Goal: Information Seeking & Learning: Learn about a topic

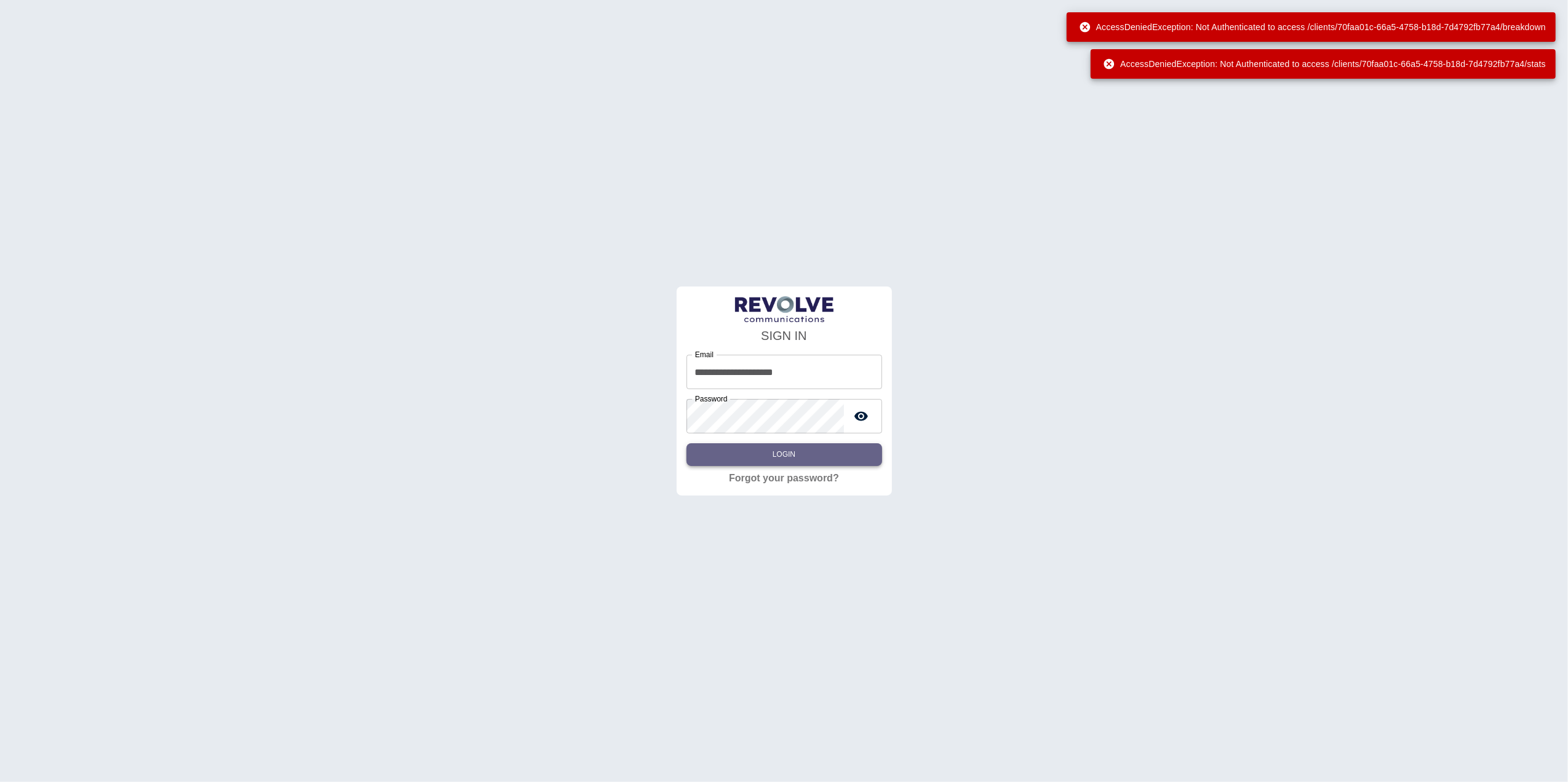
click at [813, 458] on button "Login" at bounding box center [784, 455] width 196 height 23
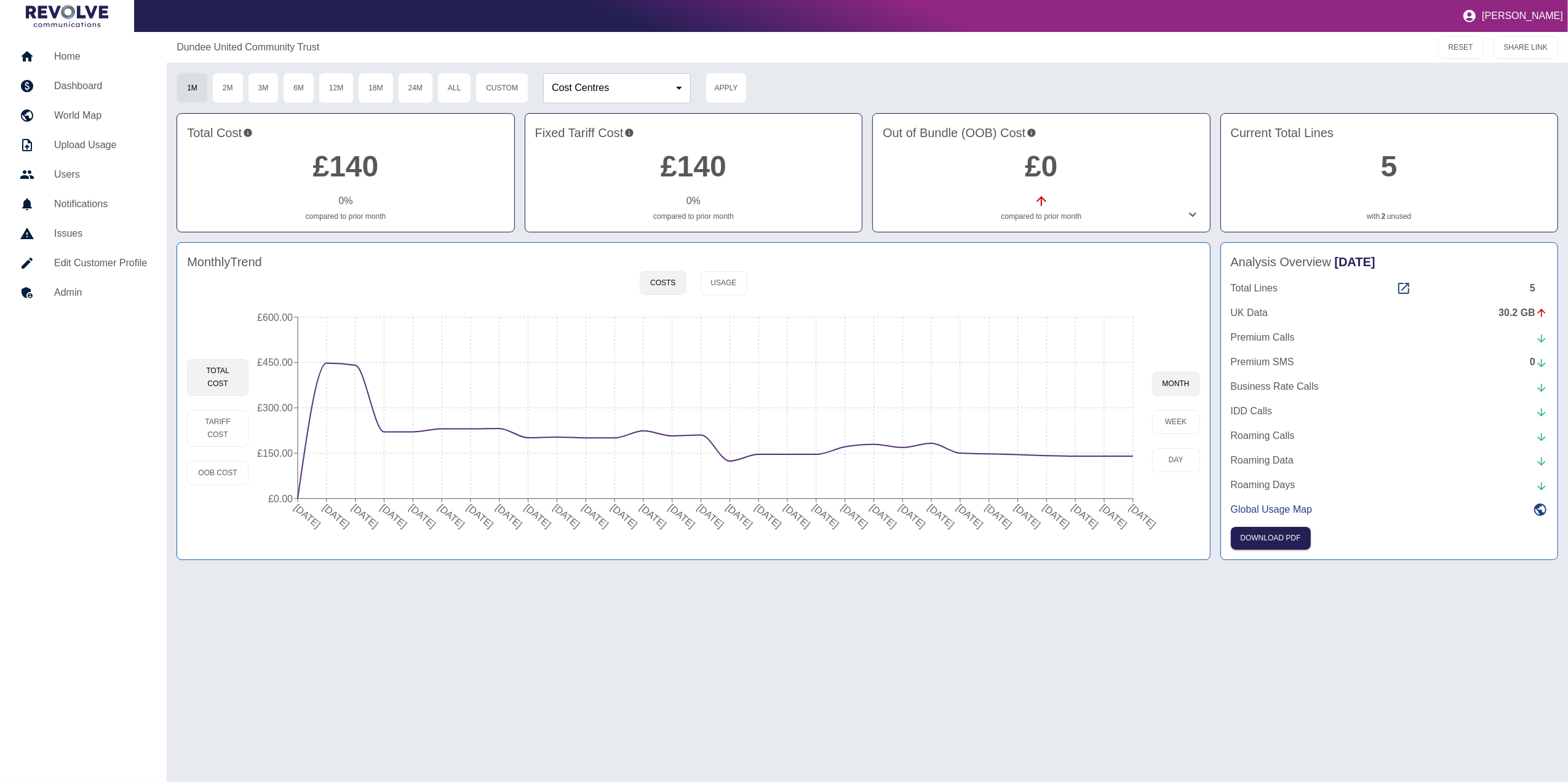
click at [732, 271] on div "Monthly Trend" at bounding box center [693, 262] width 1013 height 19
click at [726, 280] on button "Usage" at bounding box center [724, 284] width 47 height 24
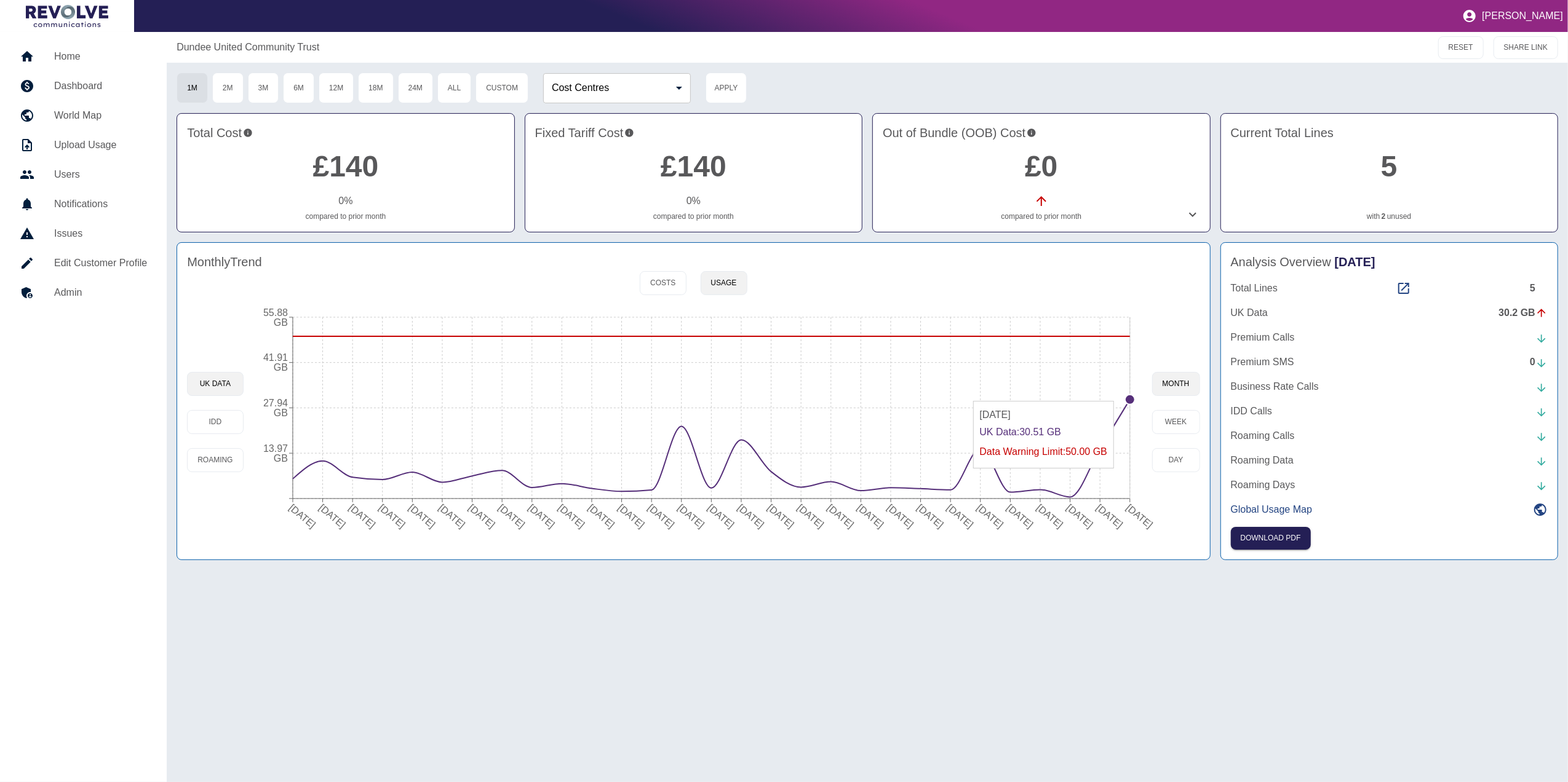
click at [1131, 396] on circle at bounding box center [1130, 399] width 10 height 10
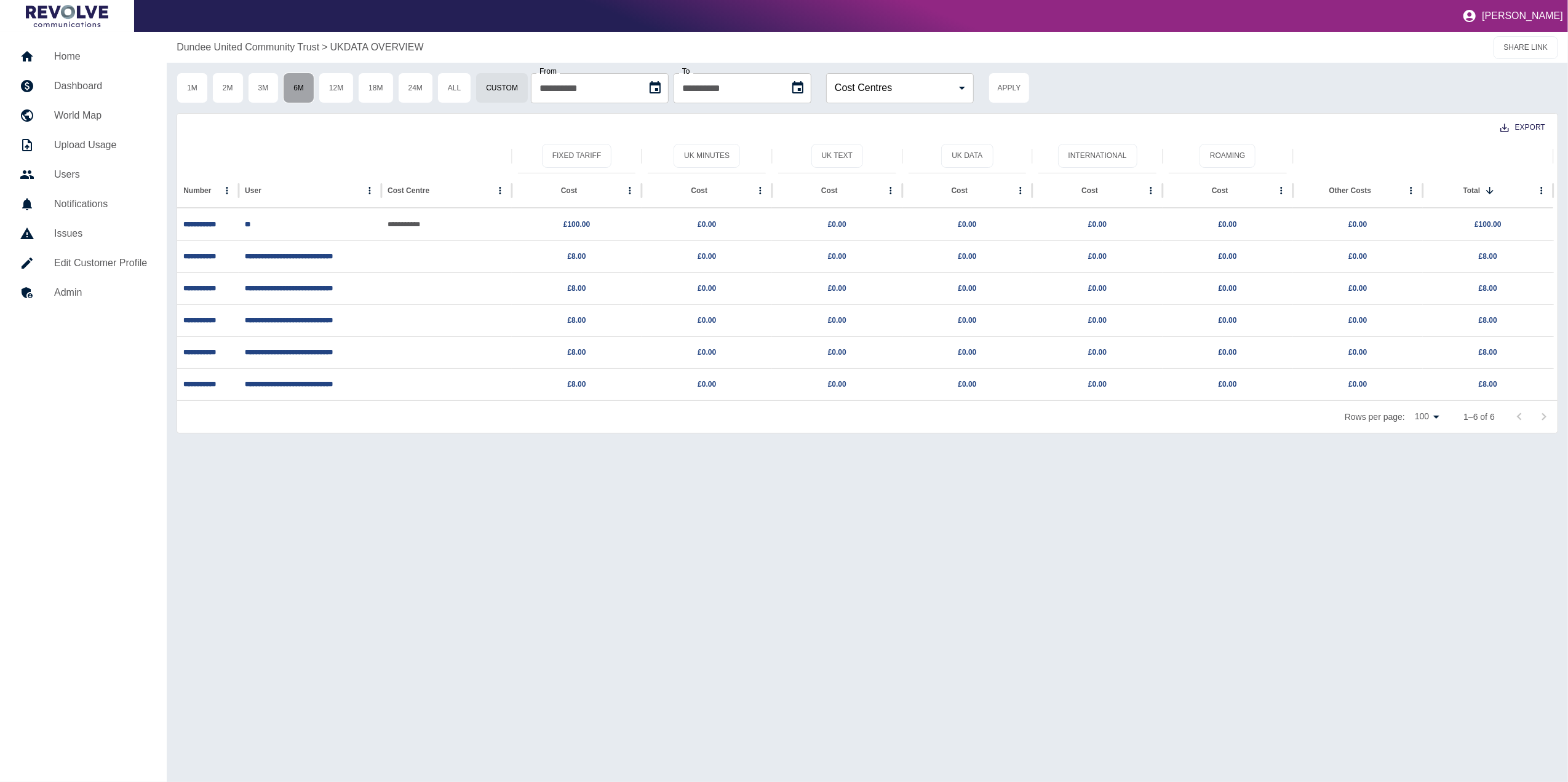
click at [314, 83] on button "6M" at bounding box center [298, 88] width 31 height 31
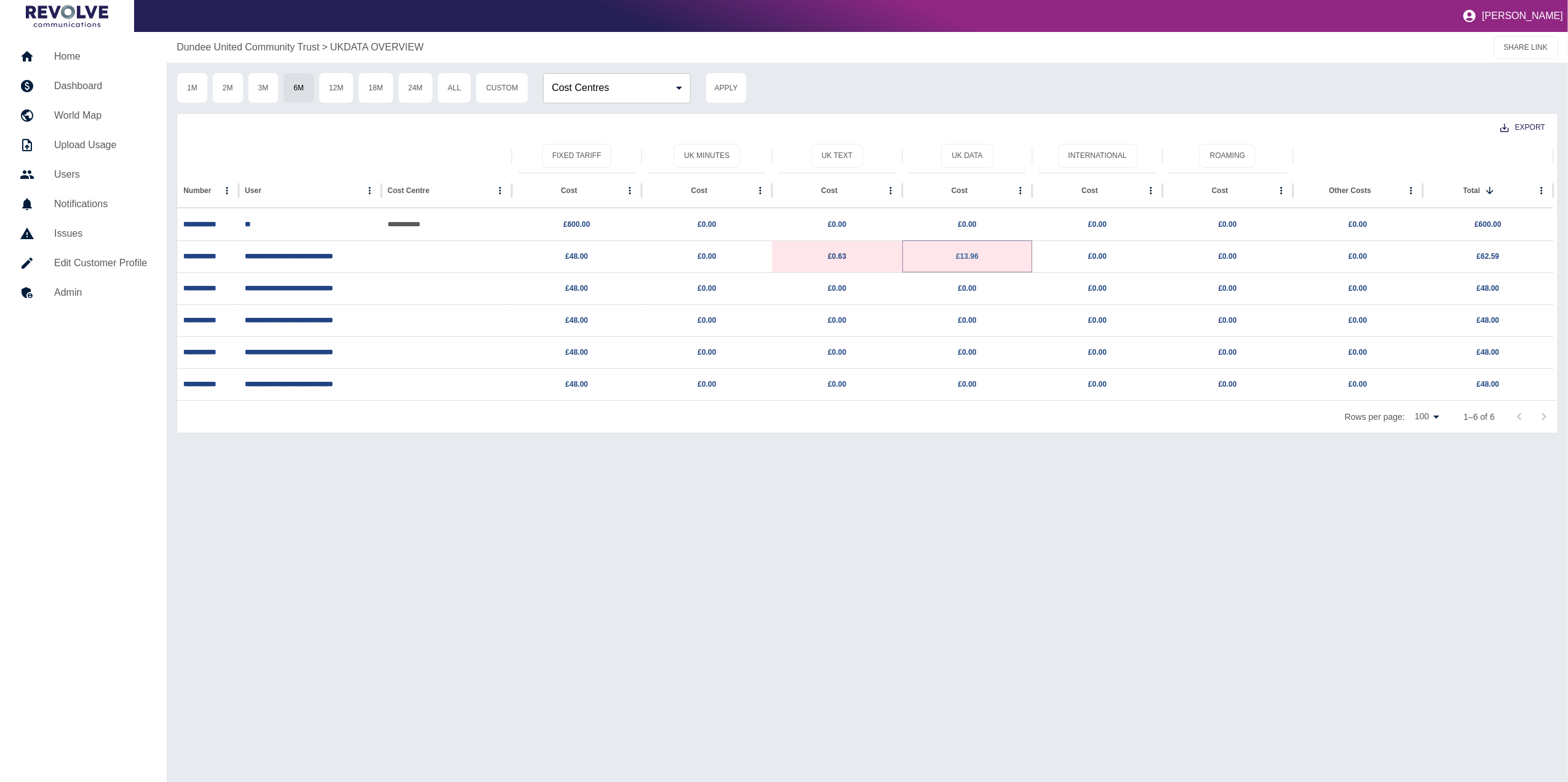
click at [965, 255] on link "£13.96" at bounding box center [967, 256] width 23 height 9
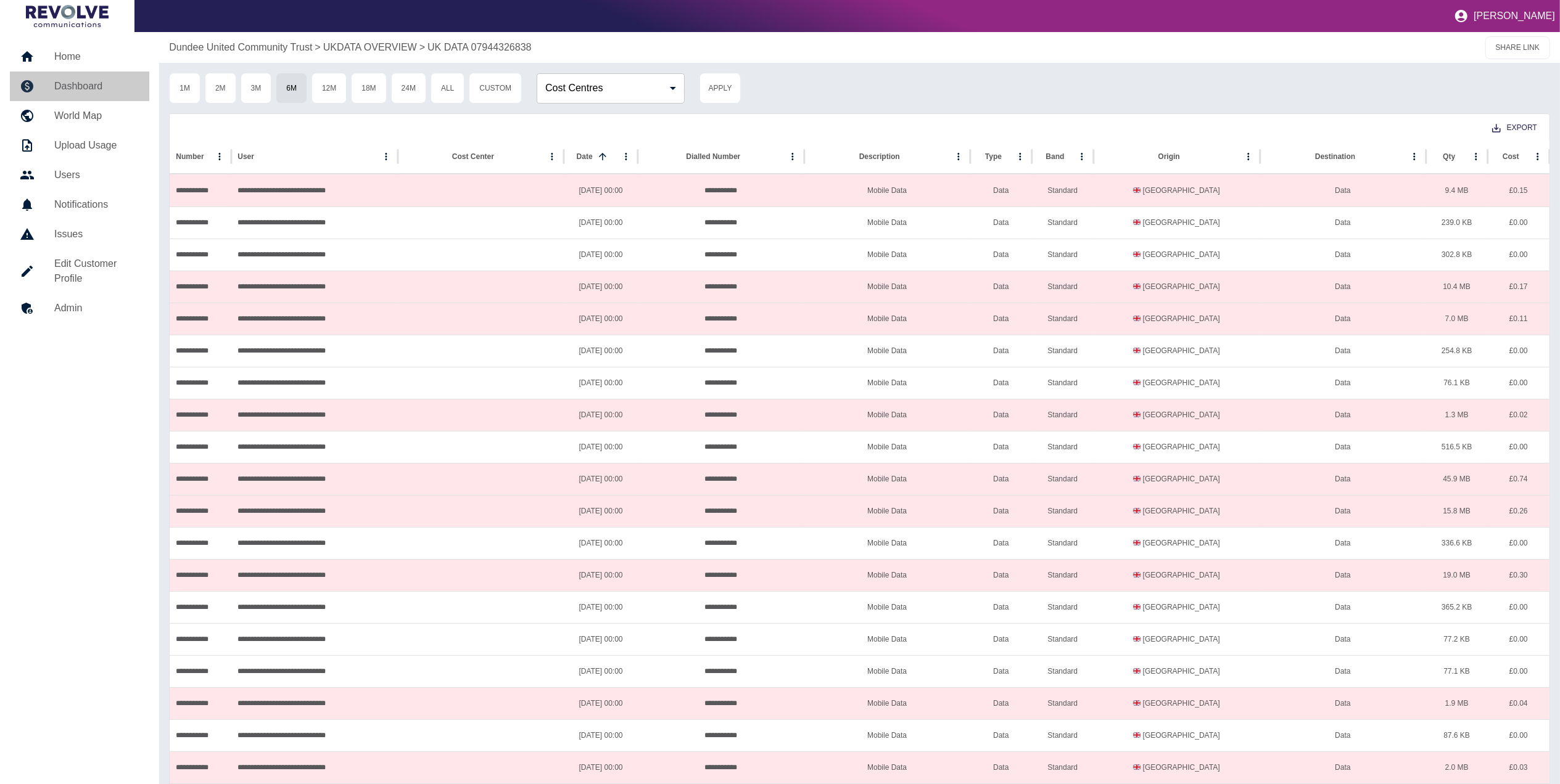
click at [101, 91] on h5 "Dashboard" at bounding box center [97, 86] width 85 height 15
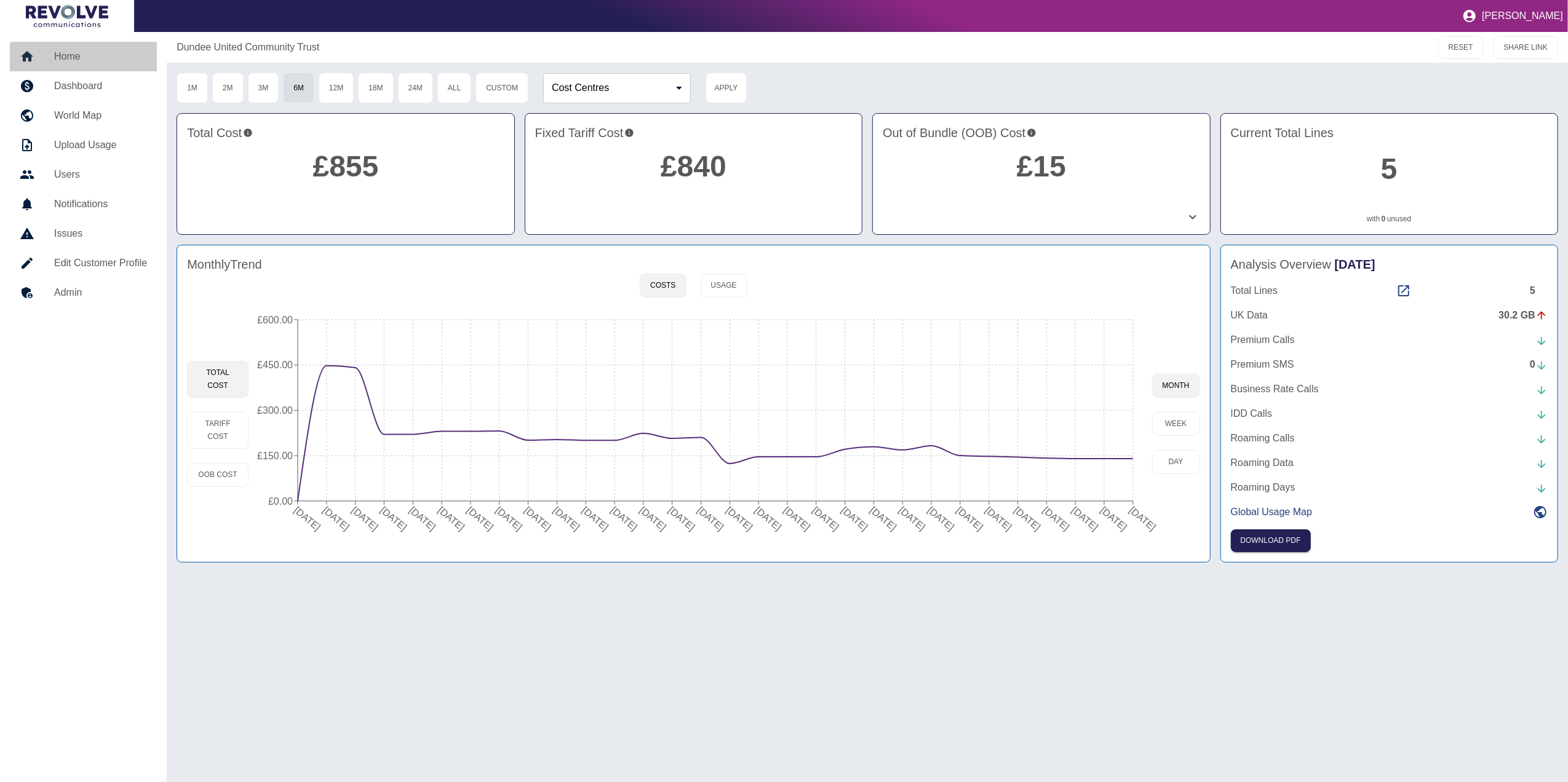
click at [84, 50] on h5 "Home" at bounding box center [101, 57] width 93 height 15
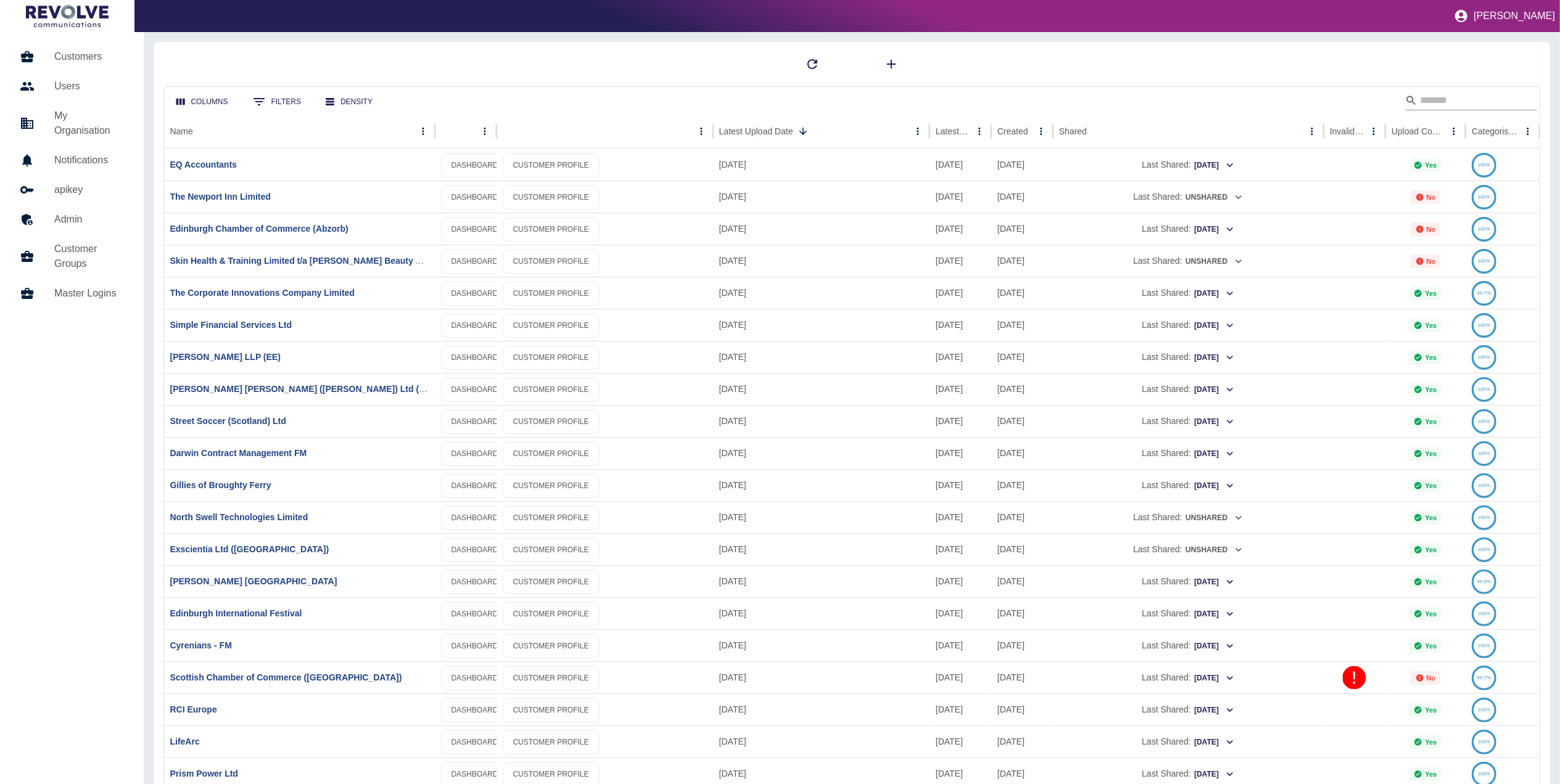
click at [1453, 99] on input "Search" at bounding box center [1469, 101] width 99 height 20
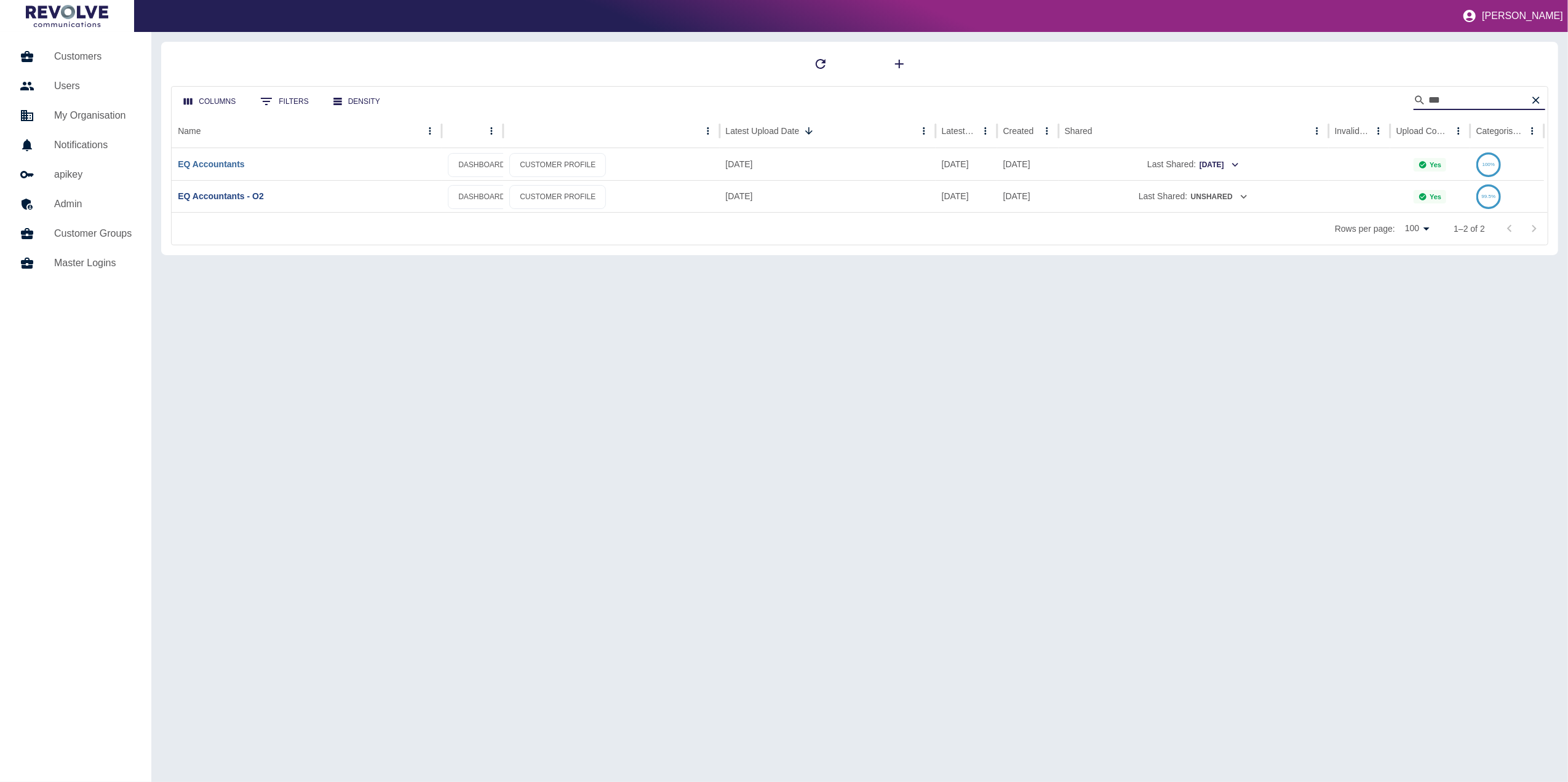
type input "**"
click at [227, 166] on link "EQ Accountants" at bounding box center [211, 164] width 67 height 10
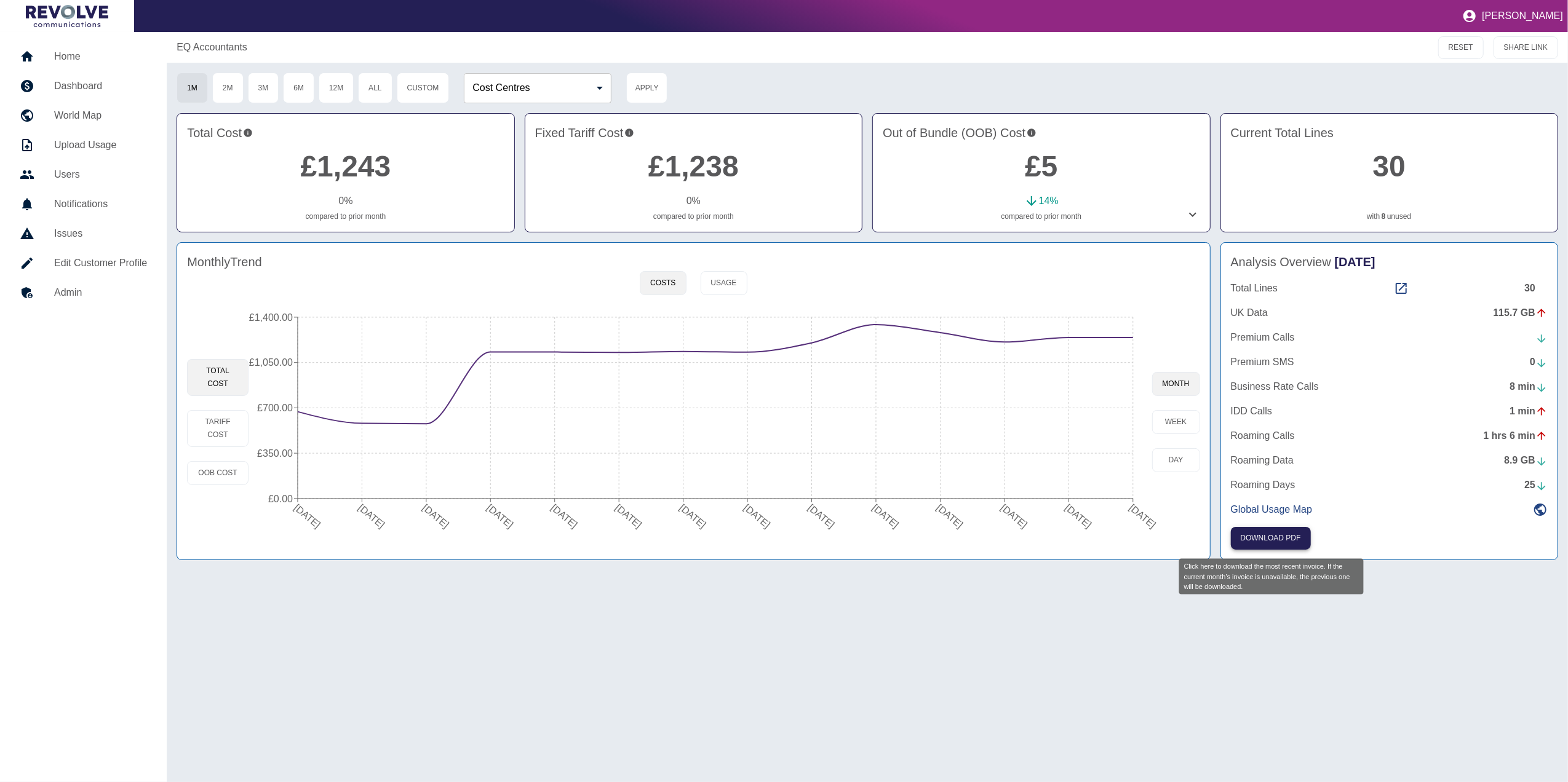
click at [1266, 539] on button "Download PDF" at bounding box center [1271, 538] width 80 height 23
click at [68, 52] on h5 "Home" at bounding box center [101, 57] width 93 height 15
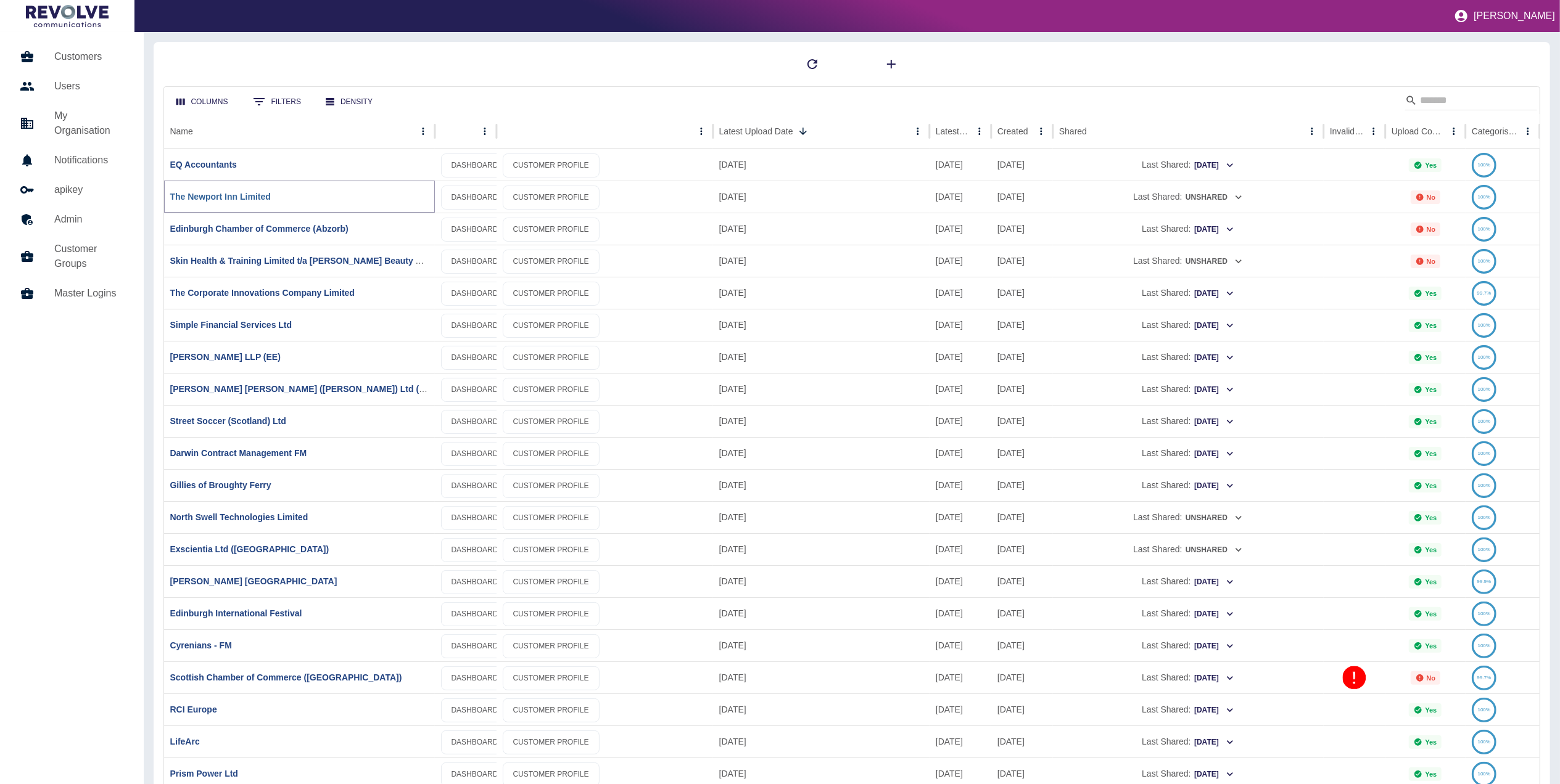
click at [250, 193] on link "The Newport Inn Limited" at bounding box center [220, 196] width 101 height 10
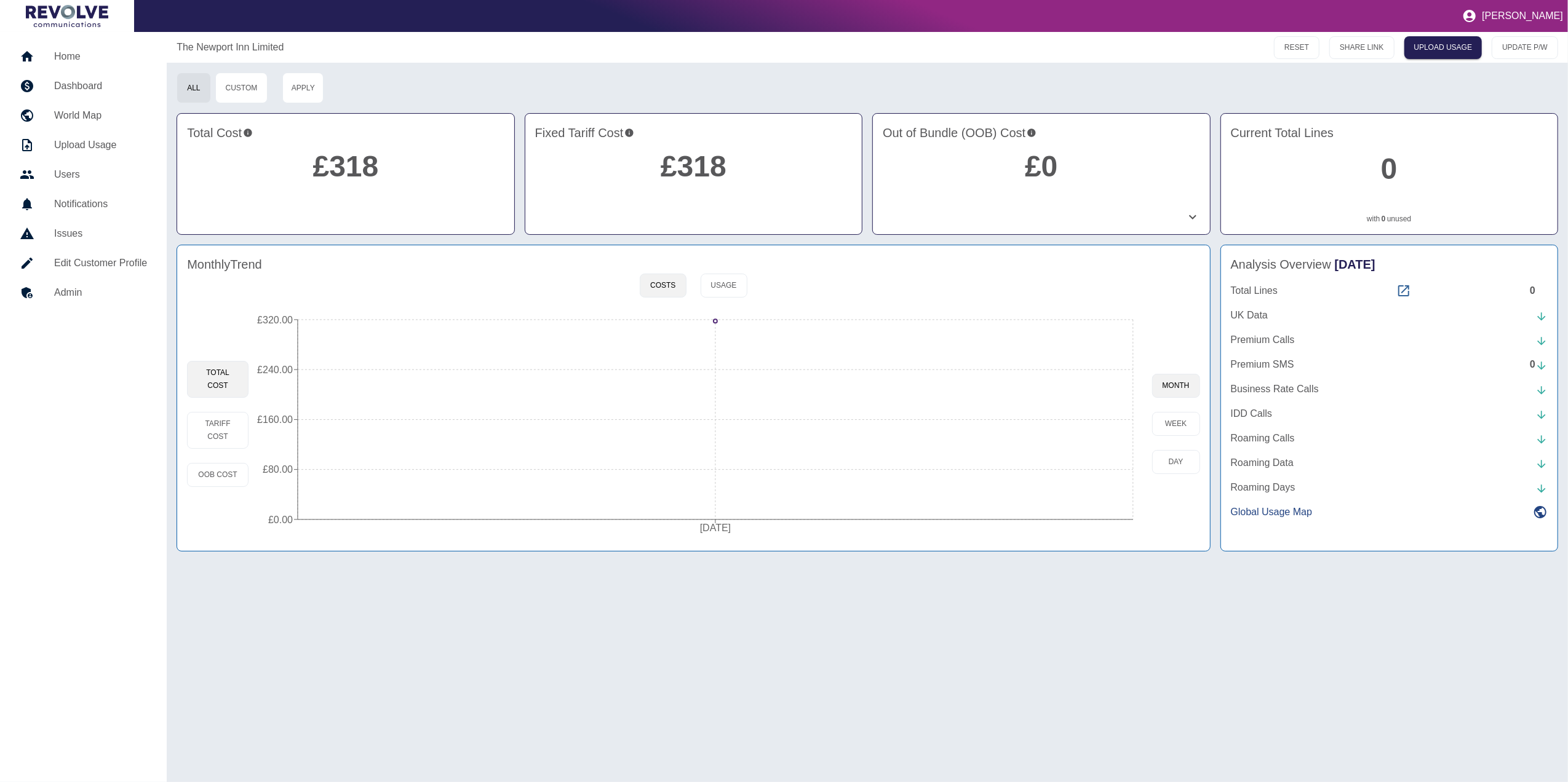
click at [1401, 284] on icon at bounding box center [1404, 291] width 15 height 15
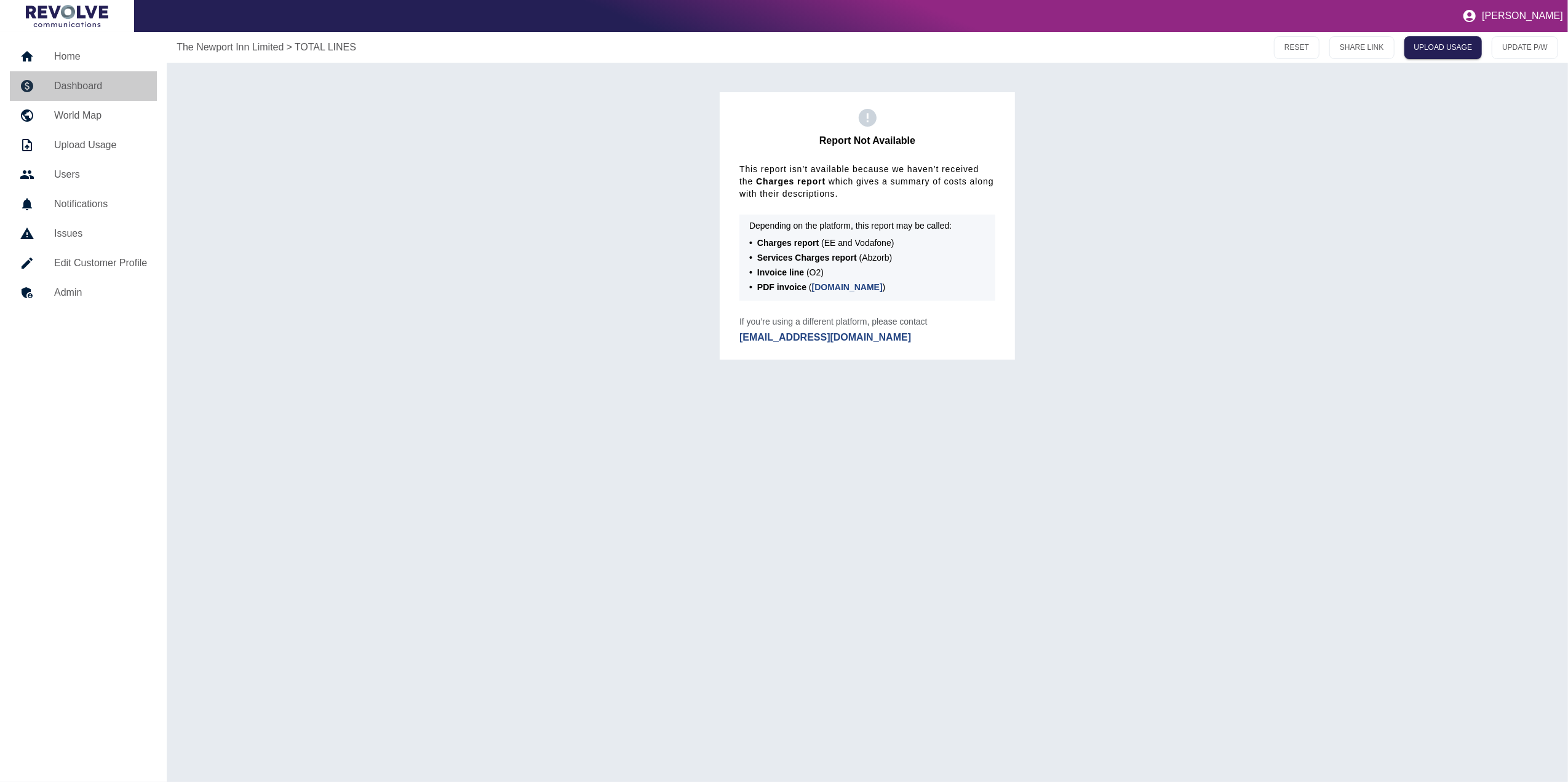
click at [77, 79] on h5 "Dashboard" at bounding box center [101, 86] width 93 height 15
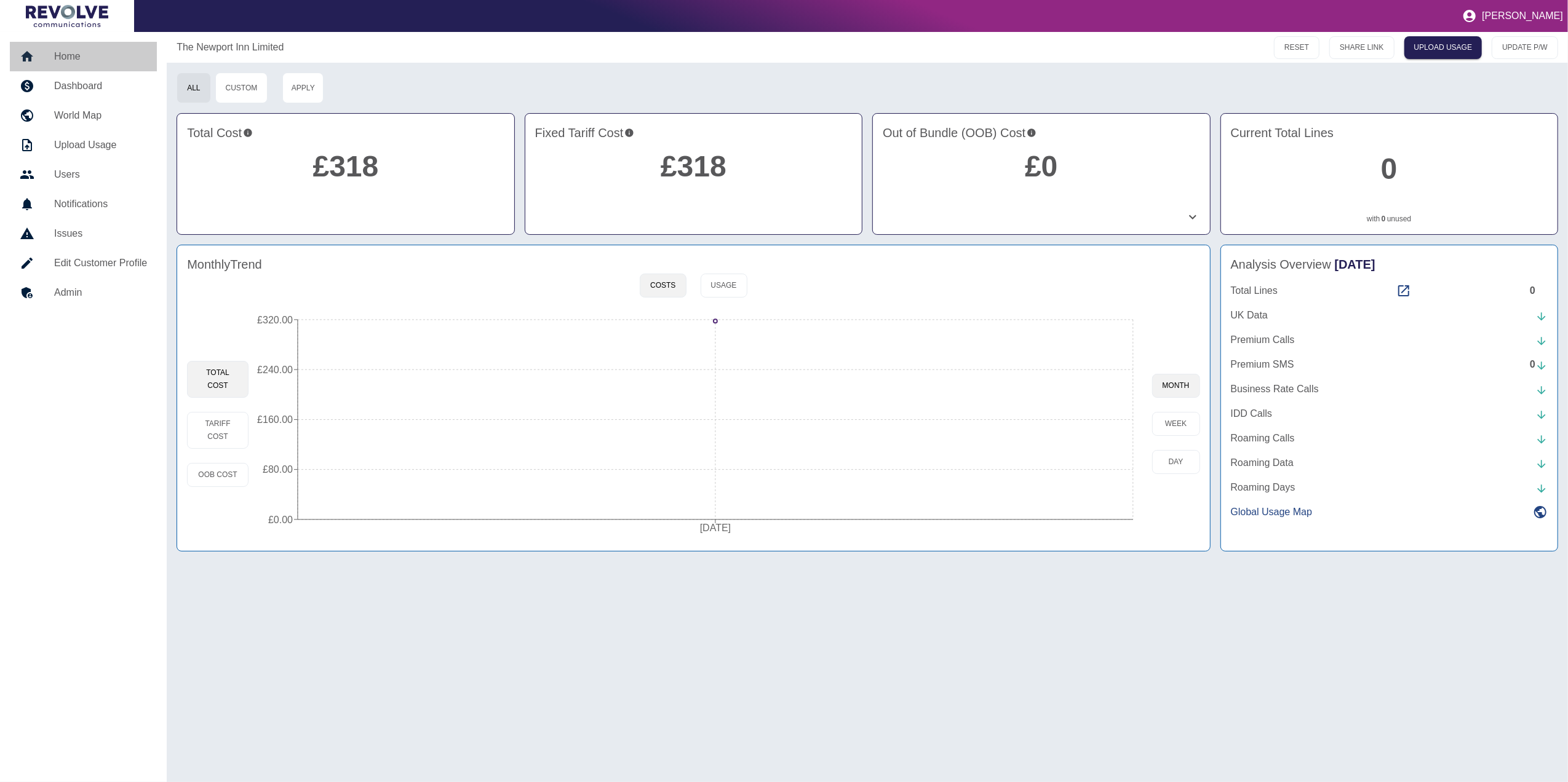
click at [79, 54] on h5 "Home" at bounding box center [101, 57] width 93 height 15
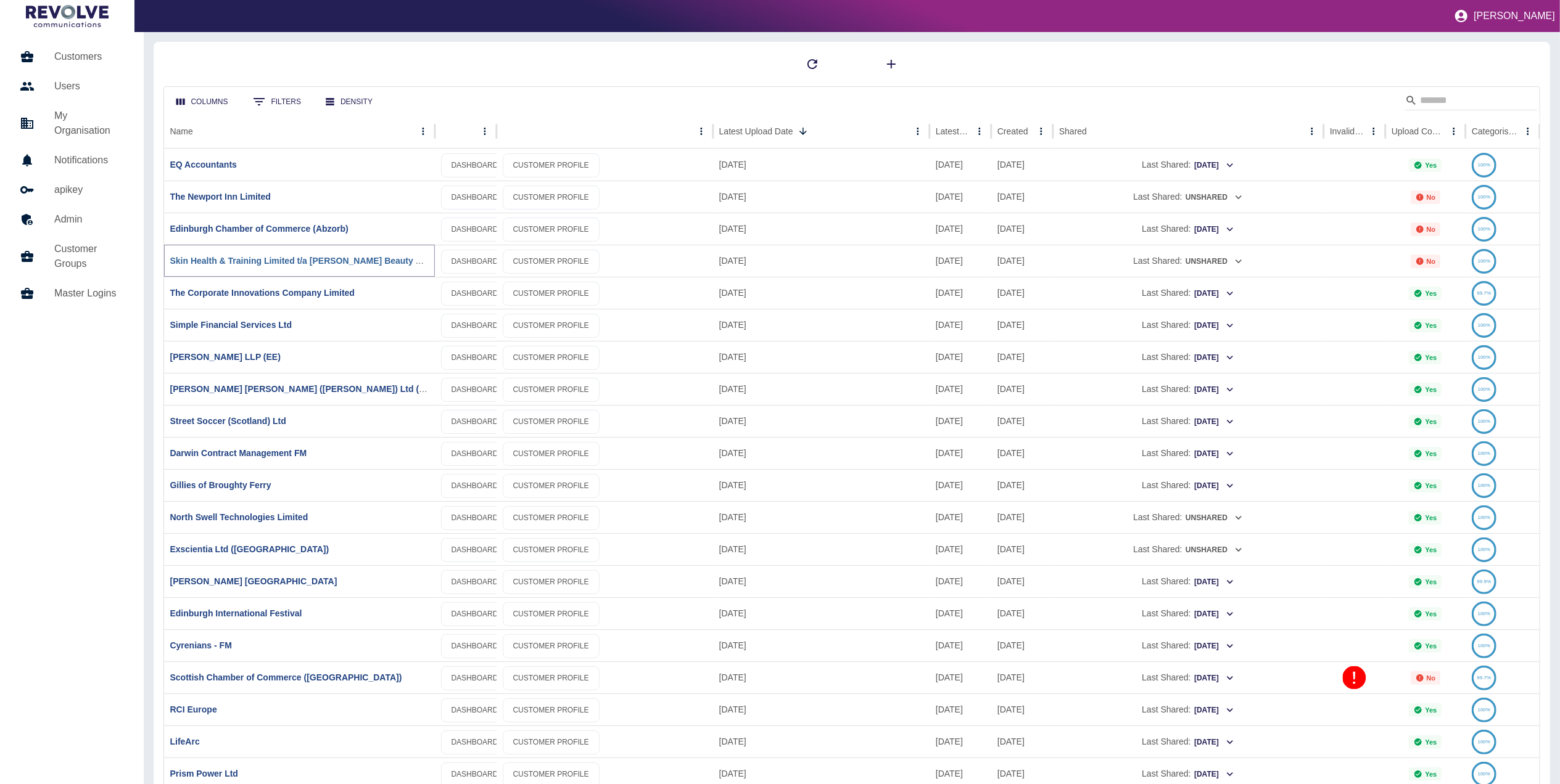
click at [386, 260] on link "Skin Health & Training Limited t/a [PERSON_NAME] Beauty Academy" at bounding box center [312, 260] width 284 height 10
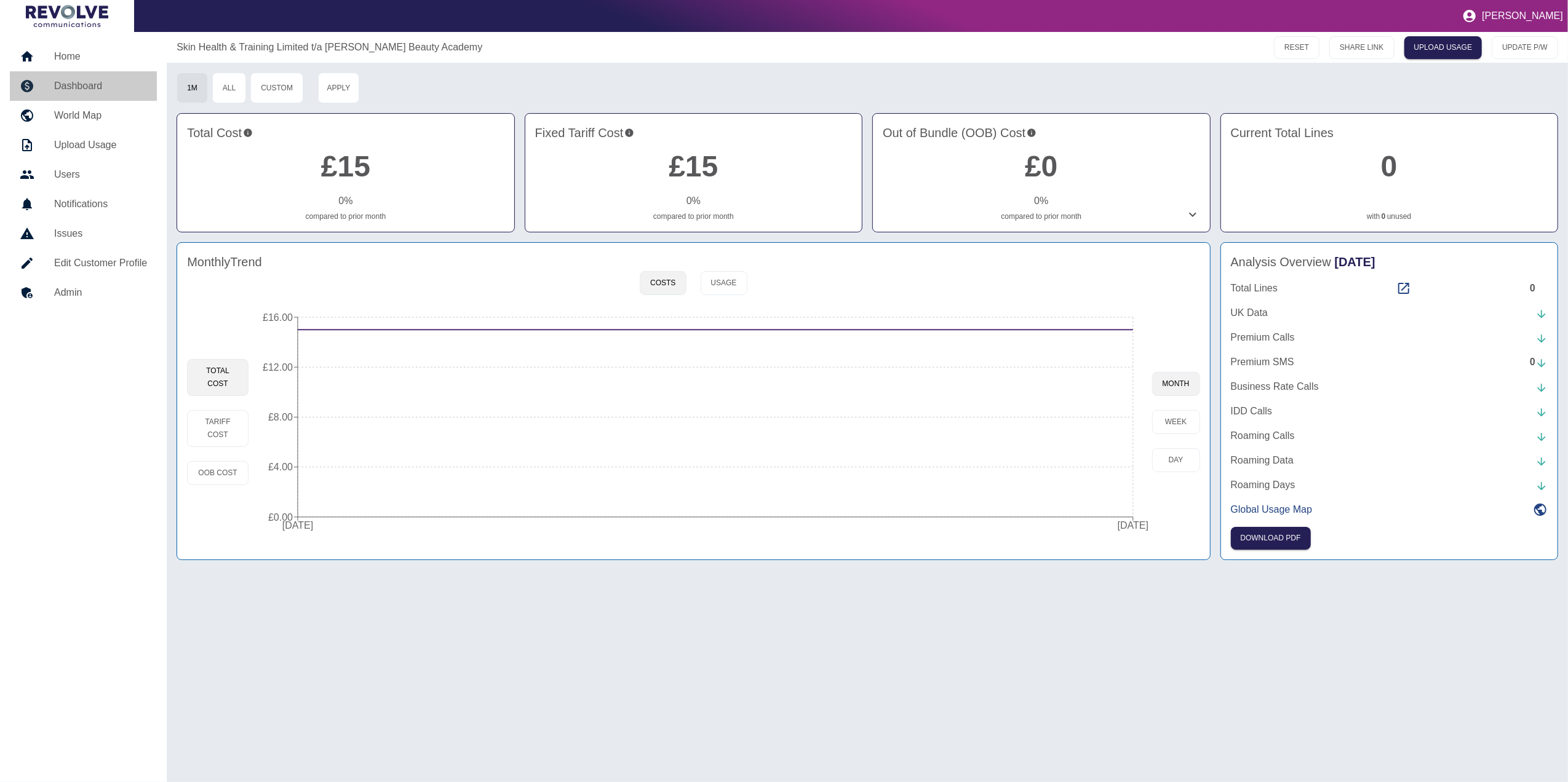
click at [106, 86] on h5 "Dashboard" at bounding box center [101, 86] width 93 height 15
click at [724, 282] on button "Usage" at bounding box center [724, 284] width 47 height 24
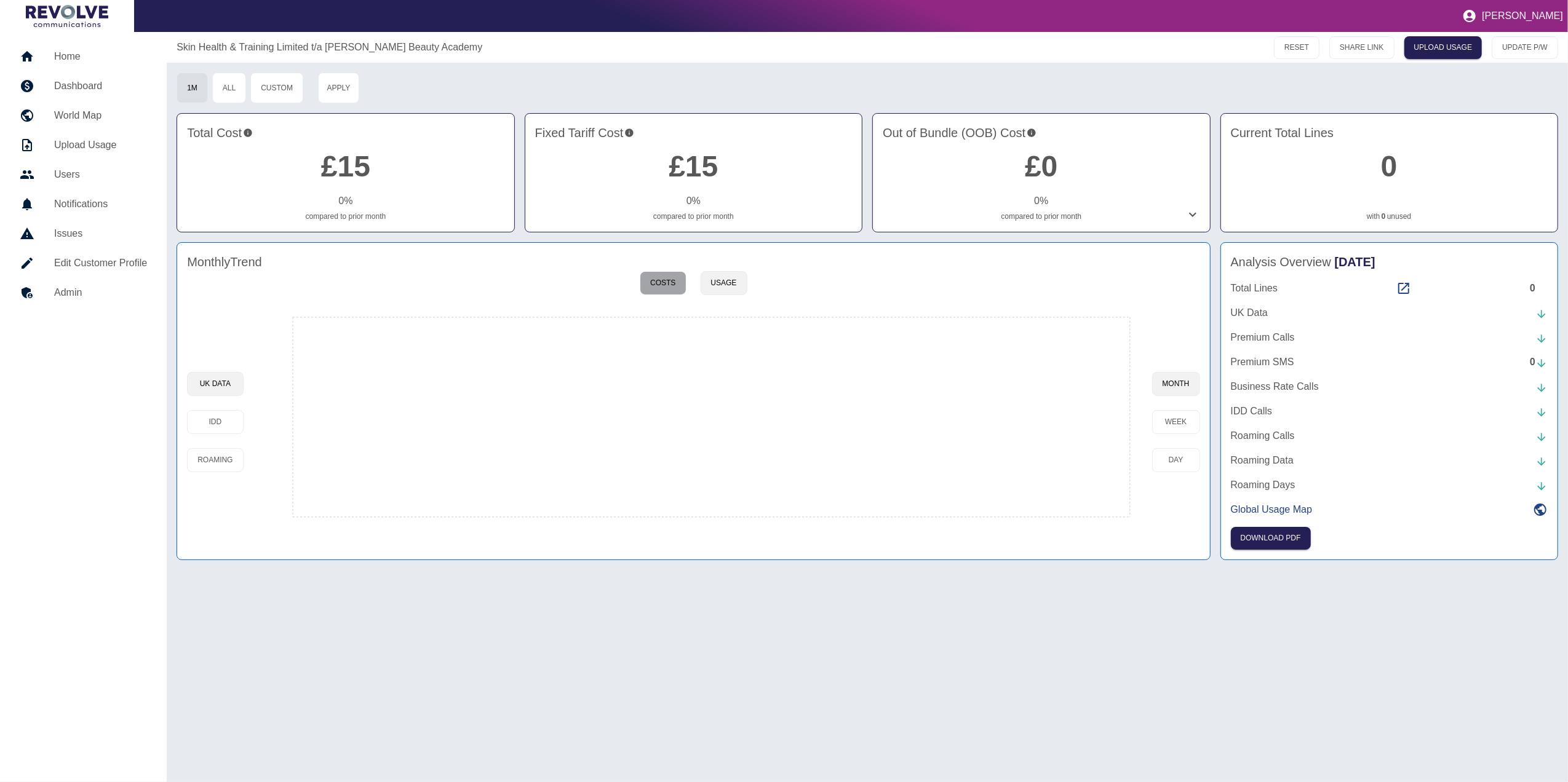
click at [672, 281] on button "Costs" at bounding box center [662, 284] width 46 height 24
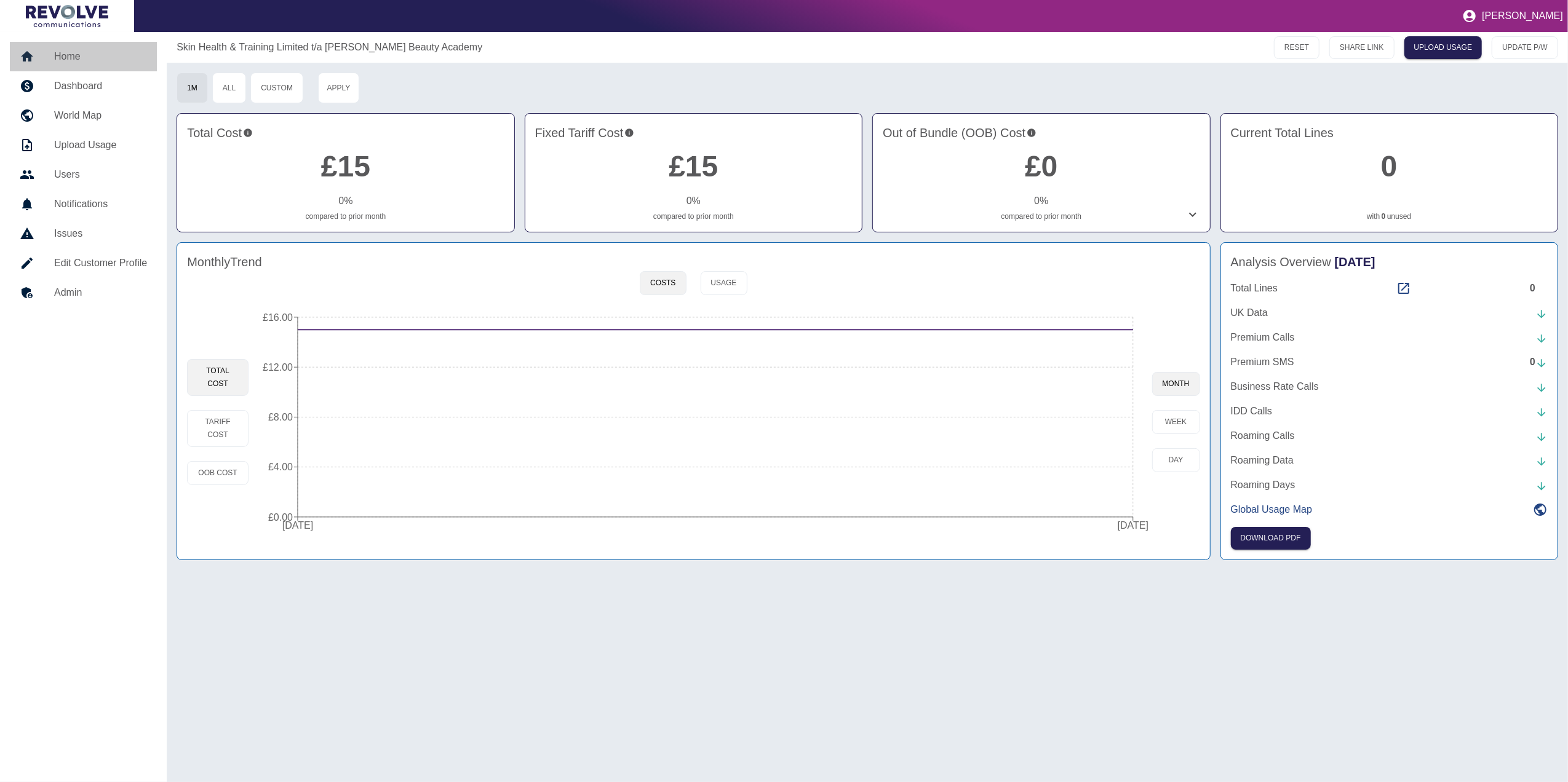
click at [55, 58] on h5 "Home" at bounding box center [101, 57] width 93 height 15
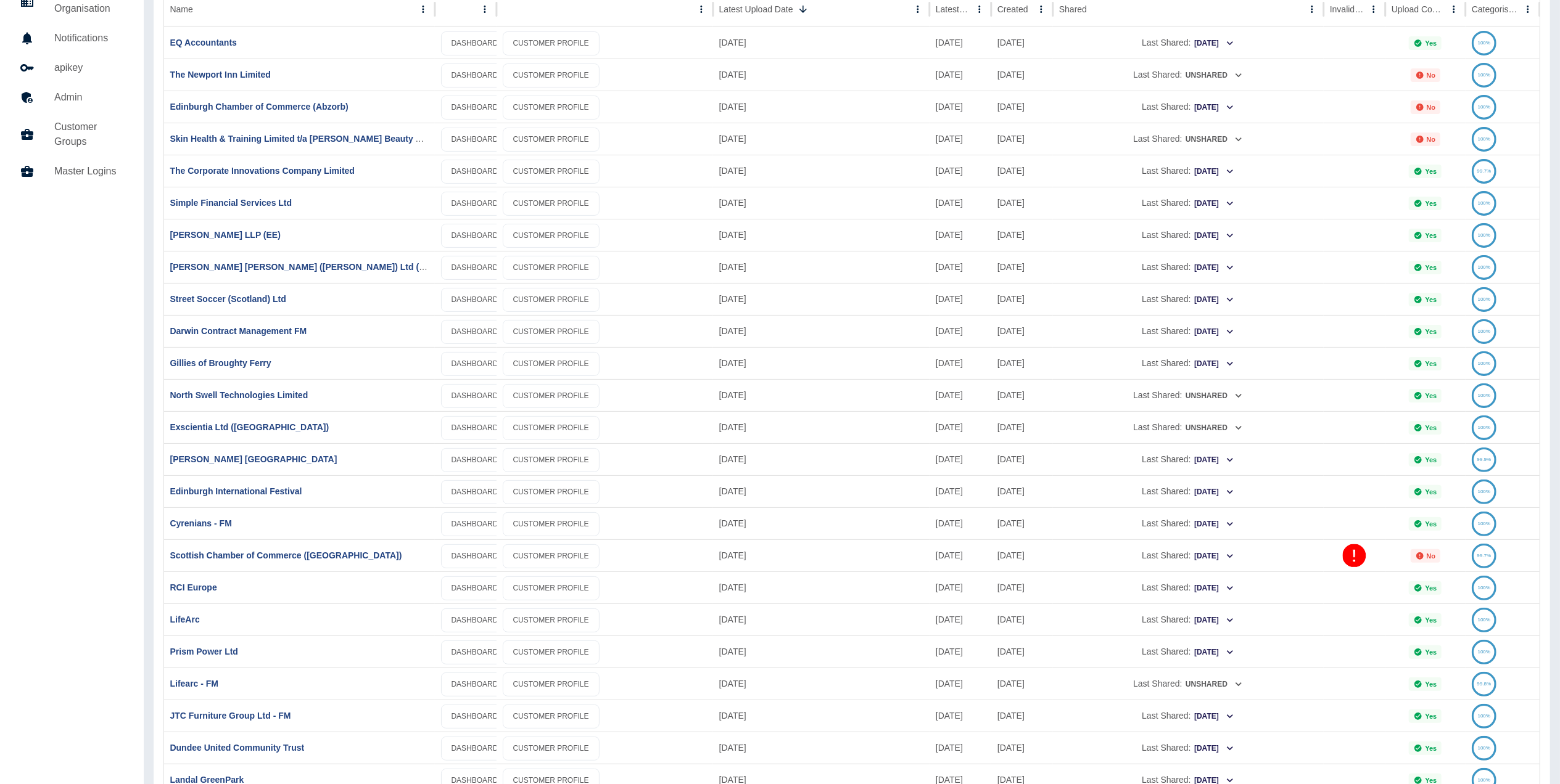
scroll to position [159, 0]
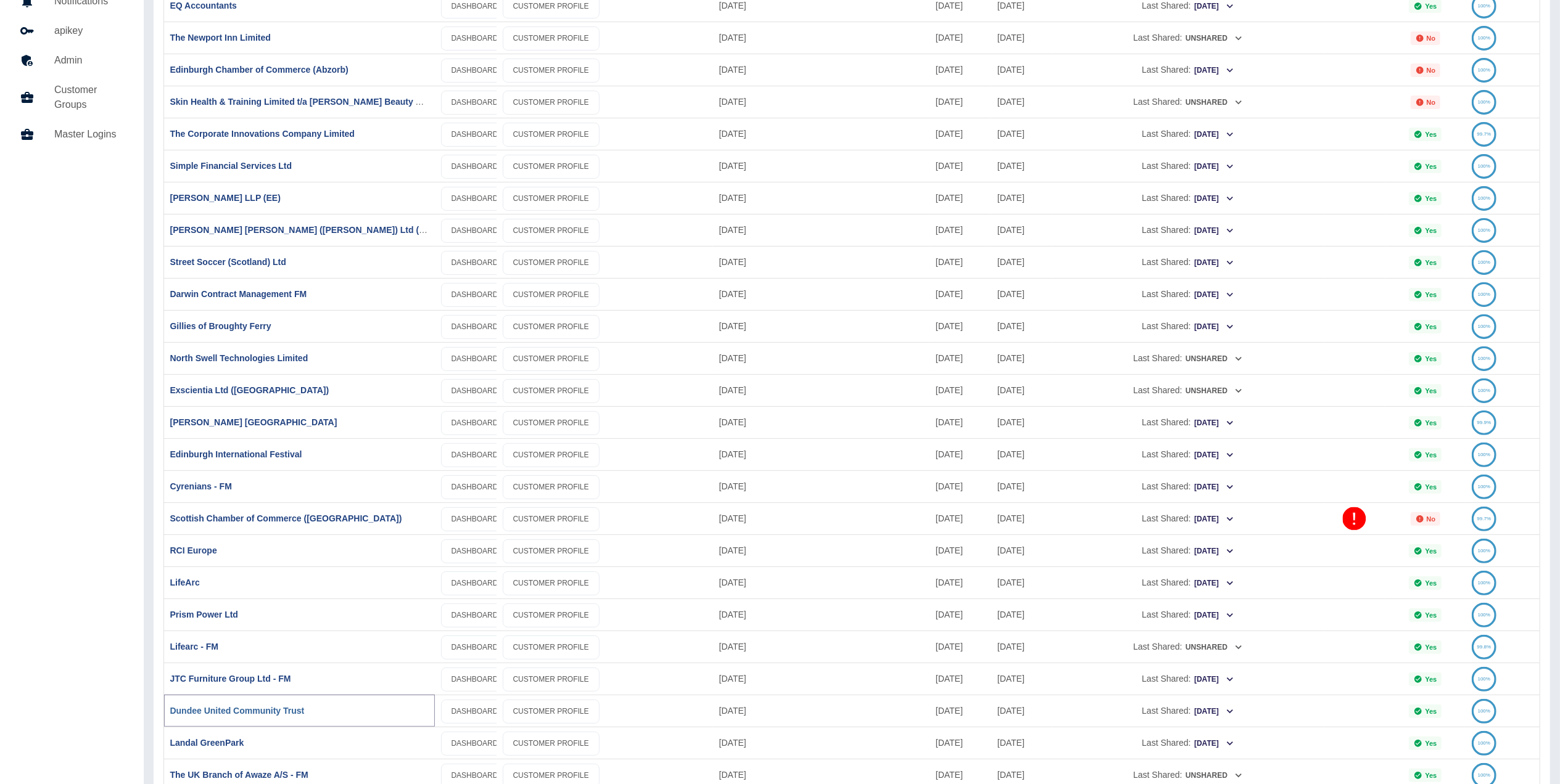
click at [294, 709] on link "Dundee United Community Trust" at bounding box center [237, 711] width 134 height 10
